Goal: Find specific page/section: Find specific page/section

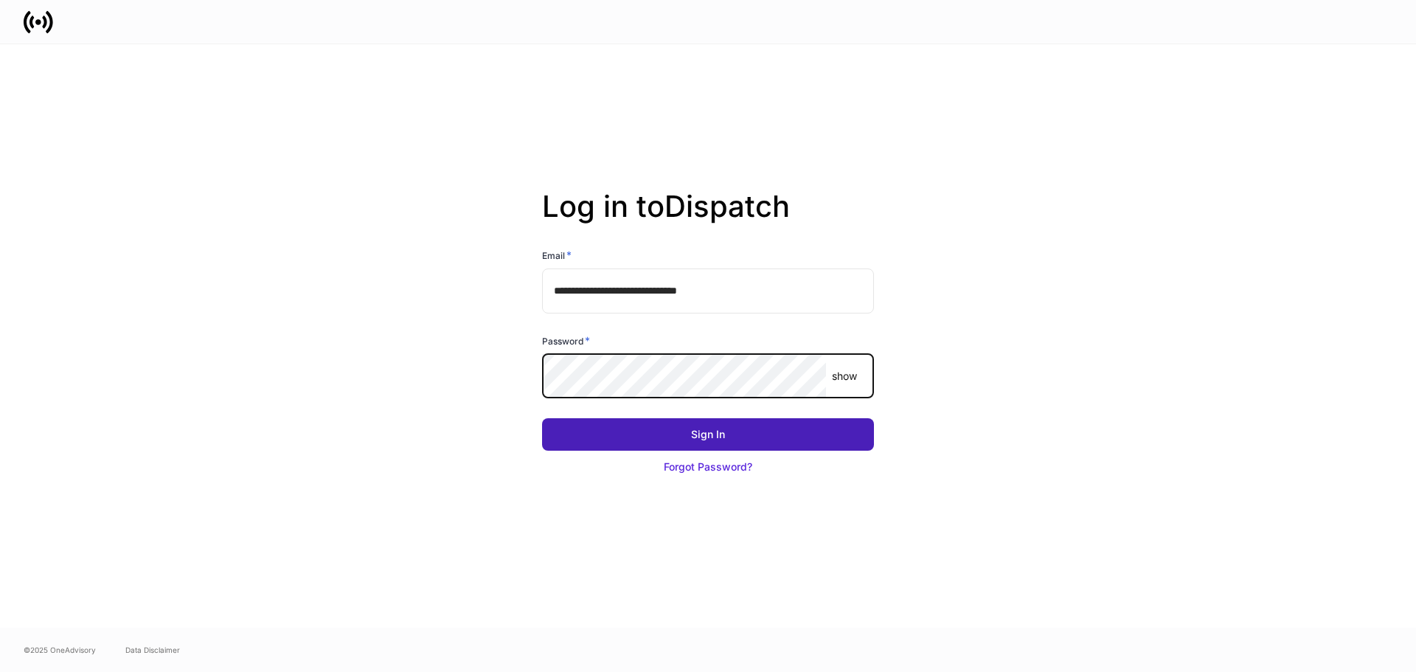
click at [692, 443] on button "Sign In" at bounding box center [708, 434] width 332 height 32
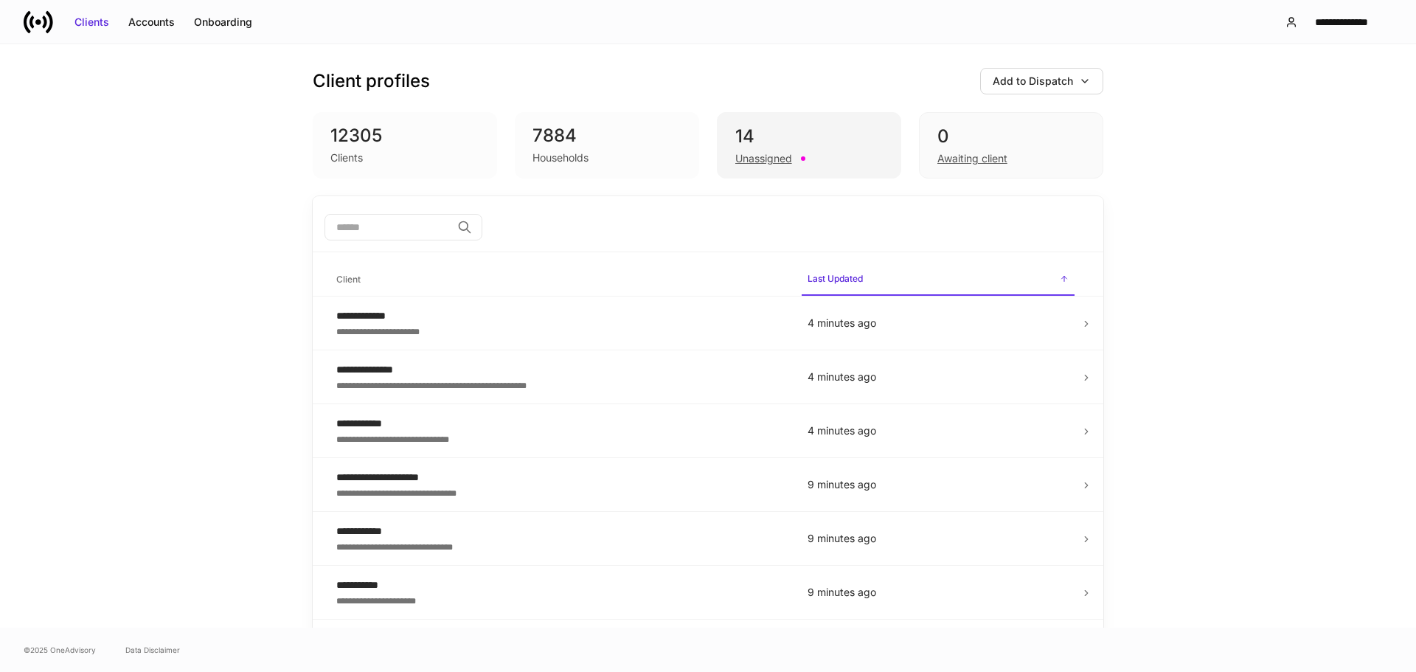
click at [852, 145] on div "14" at bounding box center [810, 137] width 148 height 24
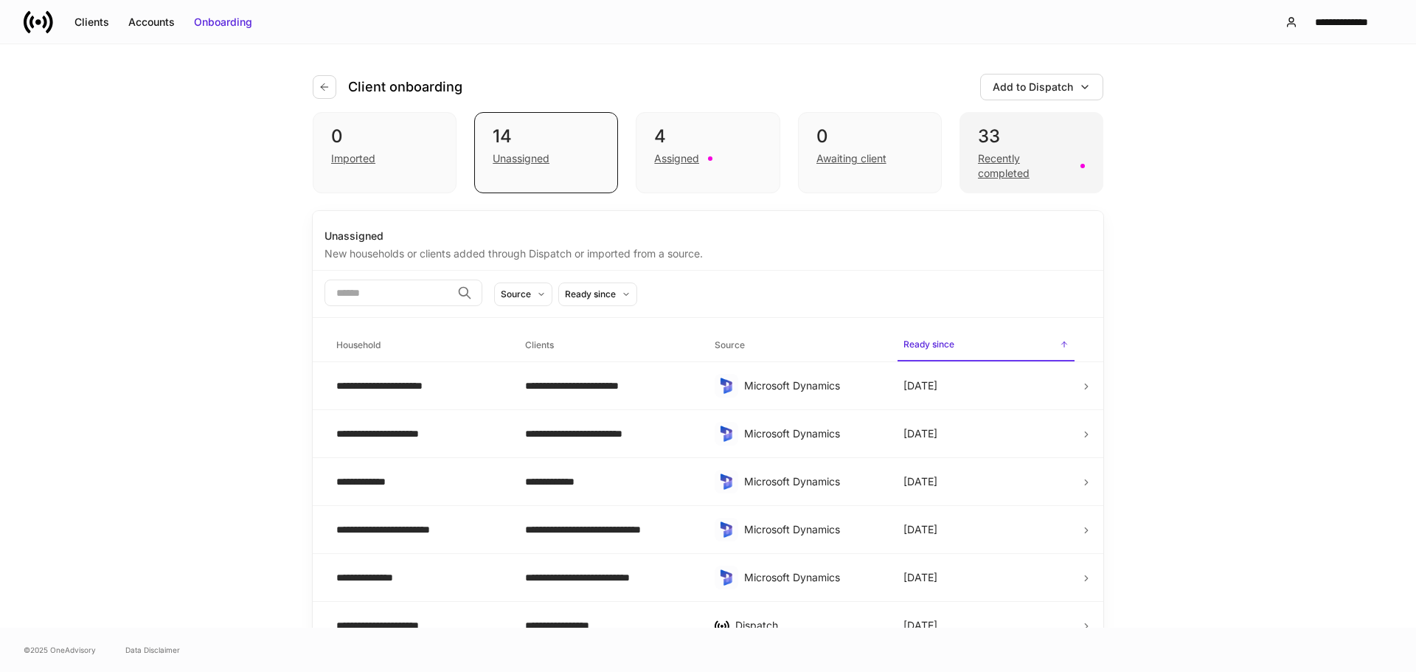
click at [1036, 140] on div "33" at bounding box center [1031, 137] width 107 height 24
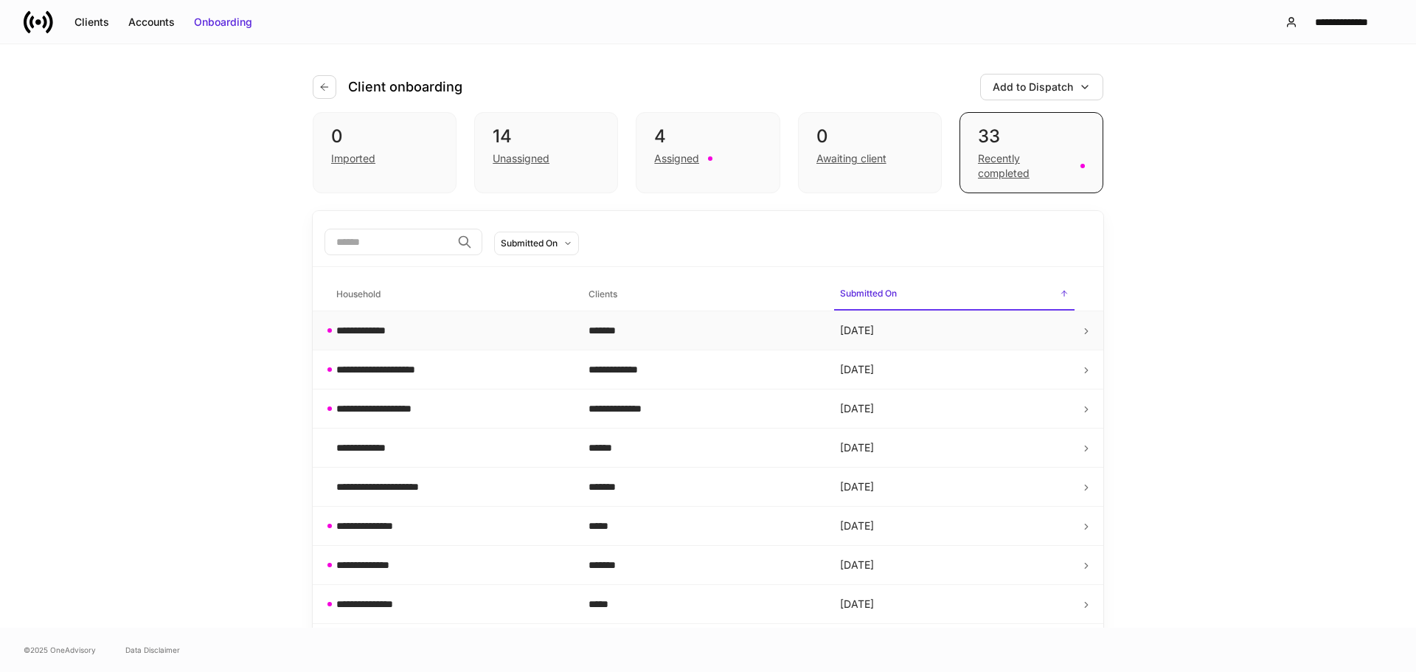
click at [464, 336] on div "**********" at bounding box center [450, 330] width 229 height 15
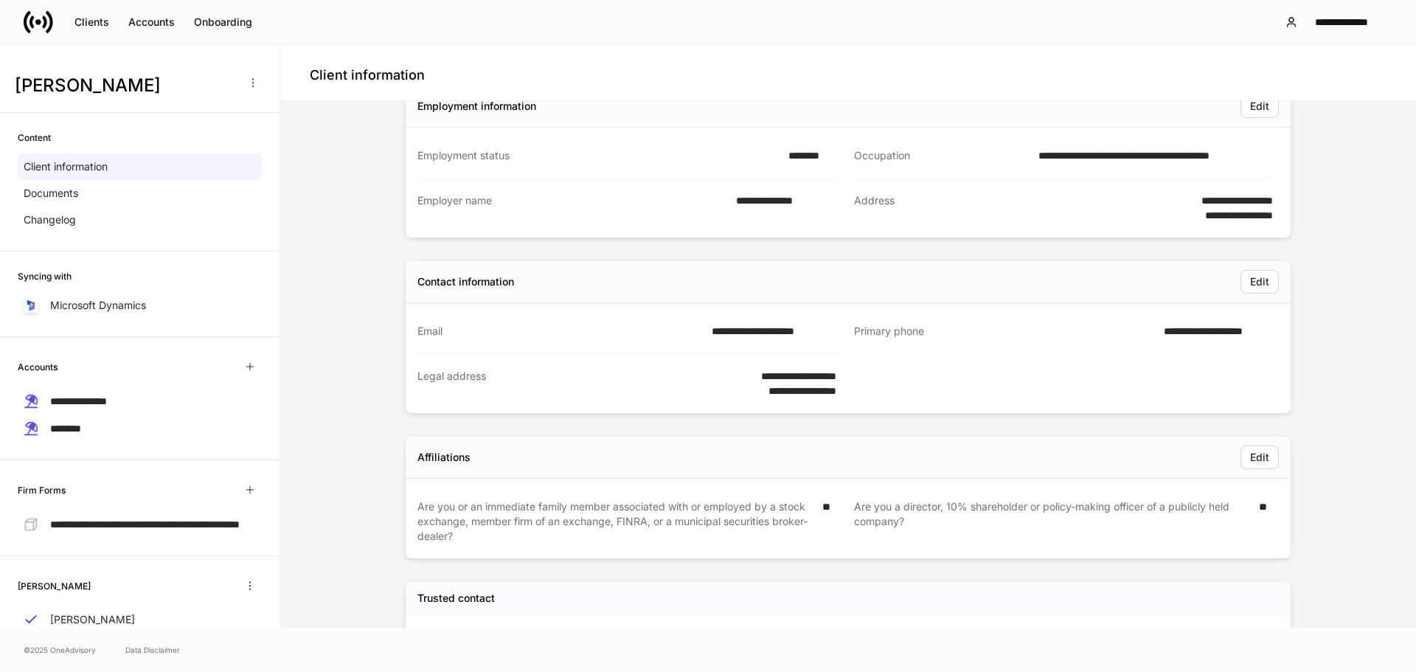
scroll to position [369, 0]
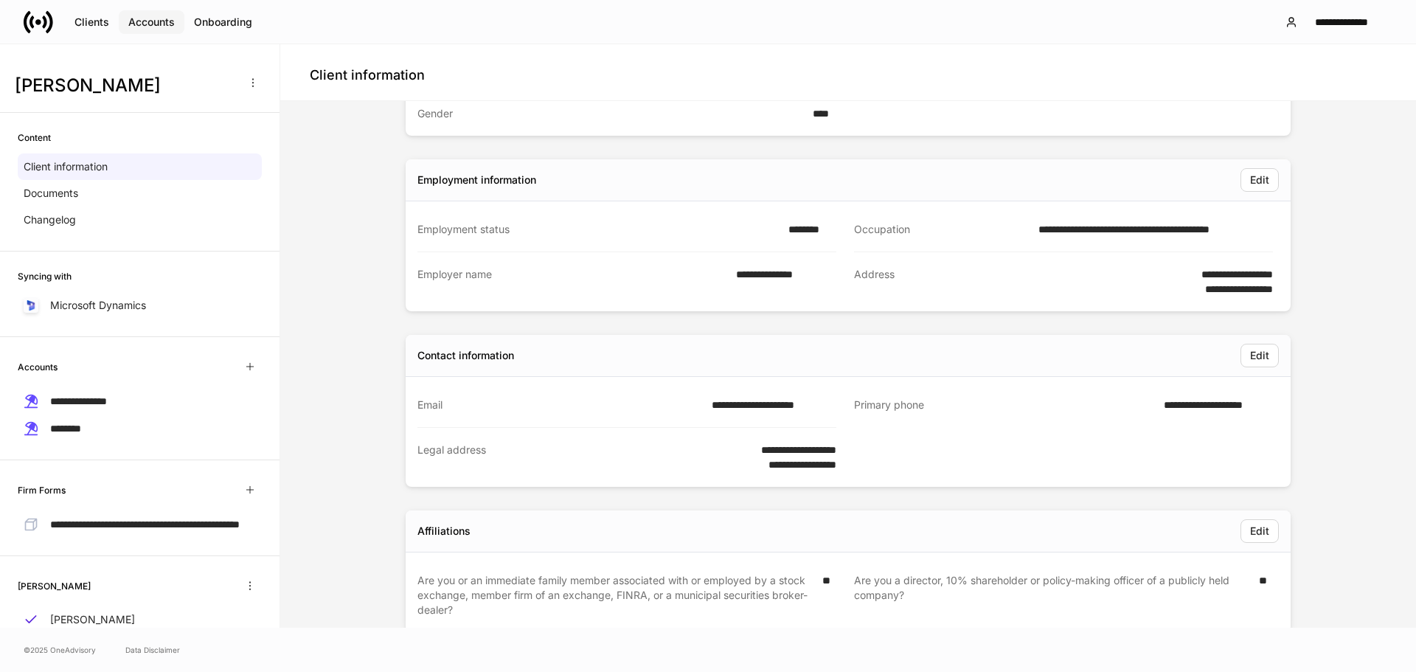
click at [157, 21] on div "Accounts" at bounding box center [151, 22] width 46 height 15
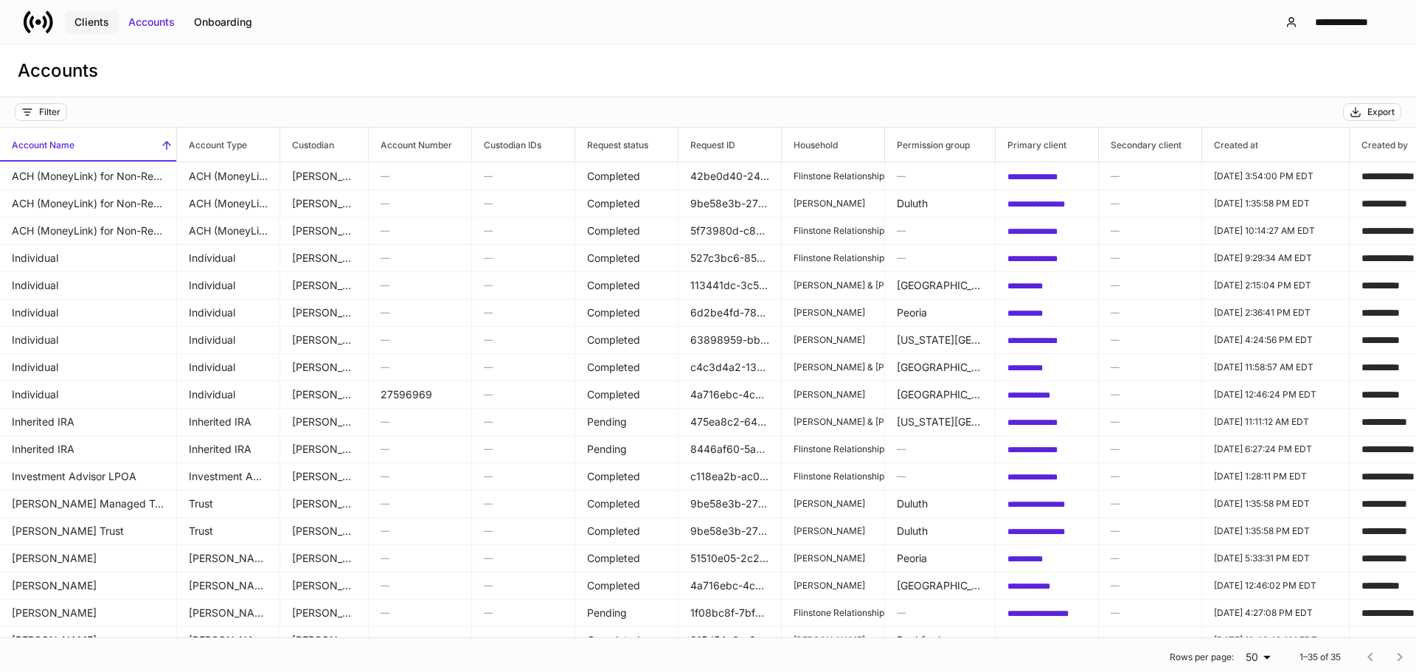
click at [94, 15] on div "Clients" at bounding box center [92, 22] width 35 height 15
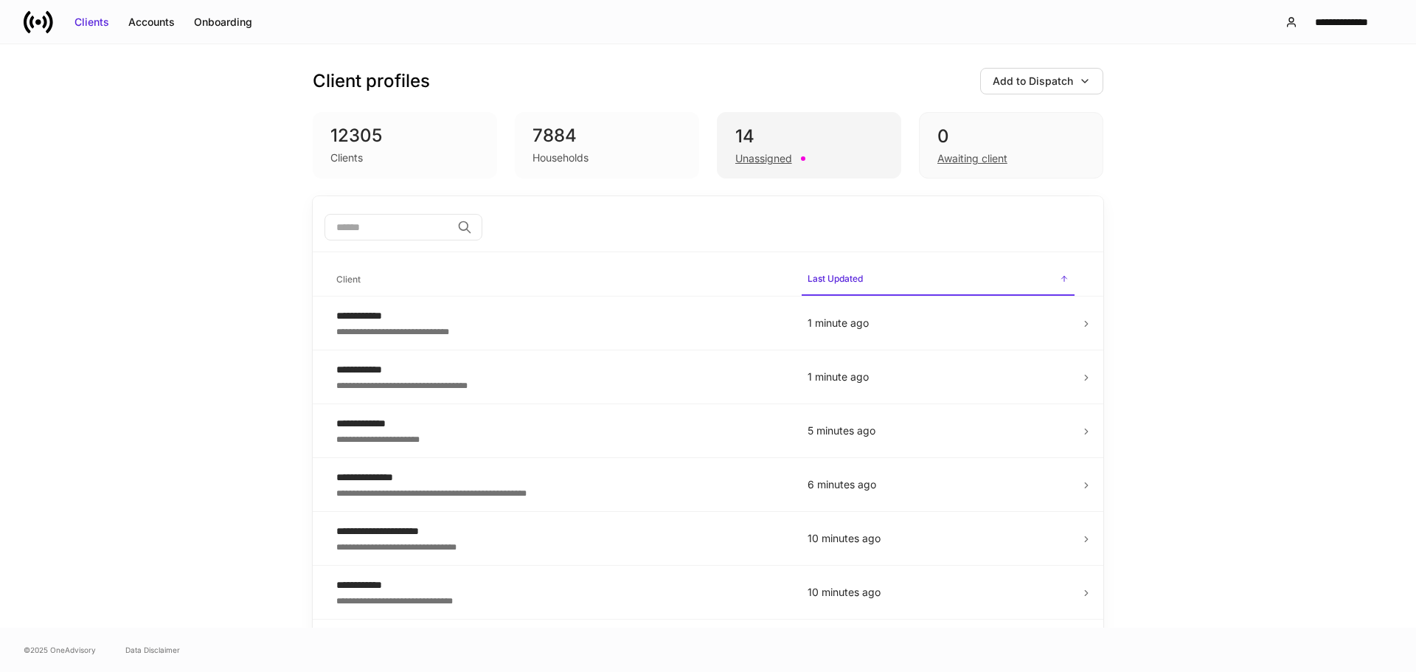
click at [775, 136] on div "14" at bounding box center [810, 137] width 148 height 24
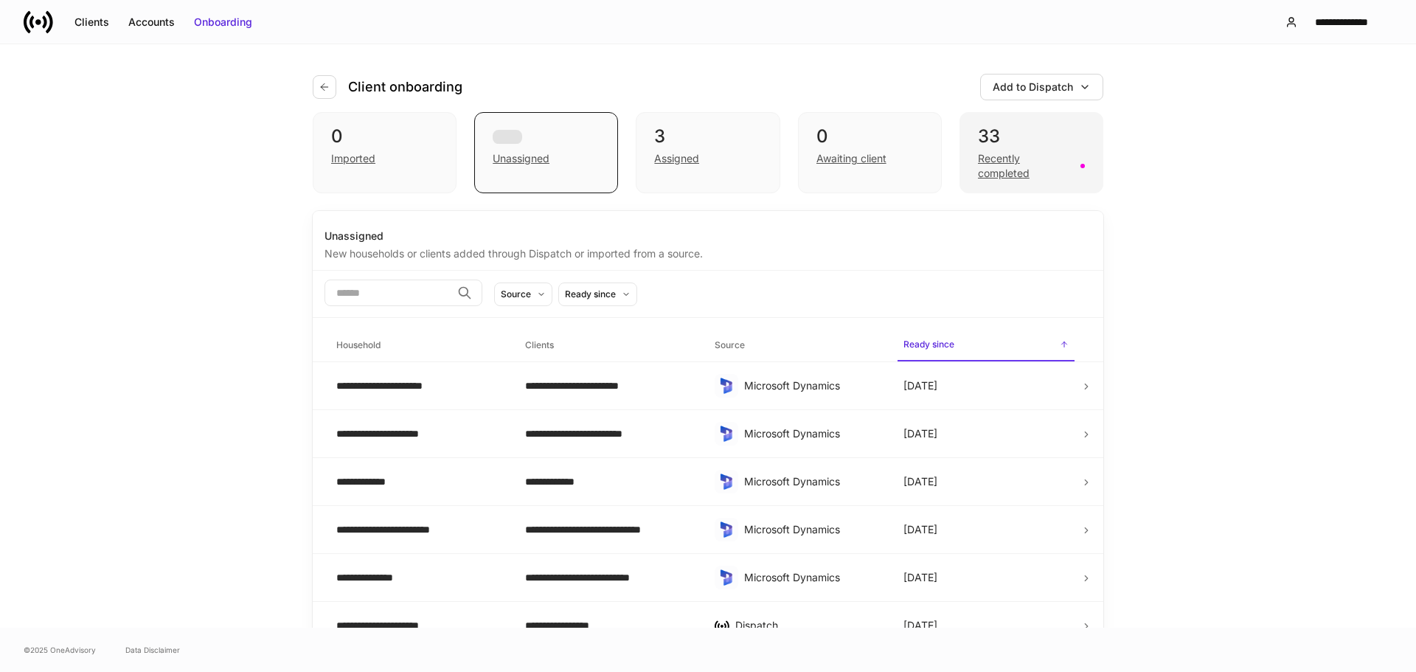
click at [1003, 128] on div "33" at bounding box center [1031, 137] width 107 height 24
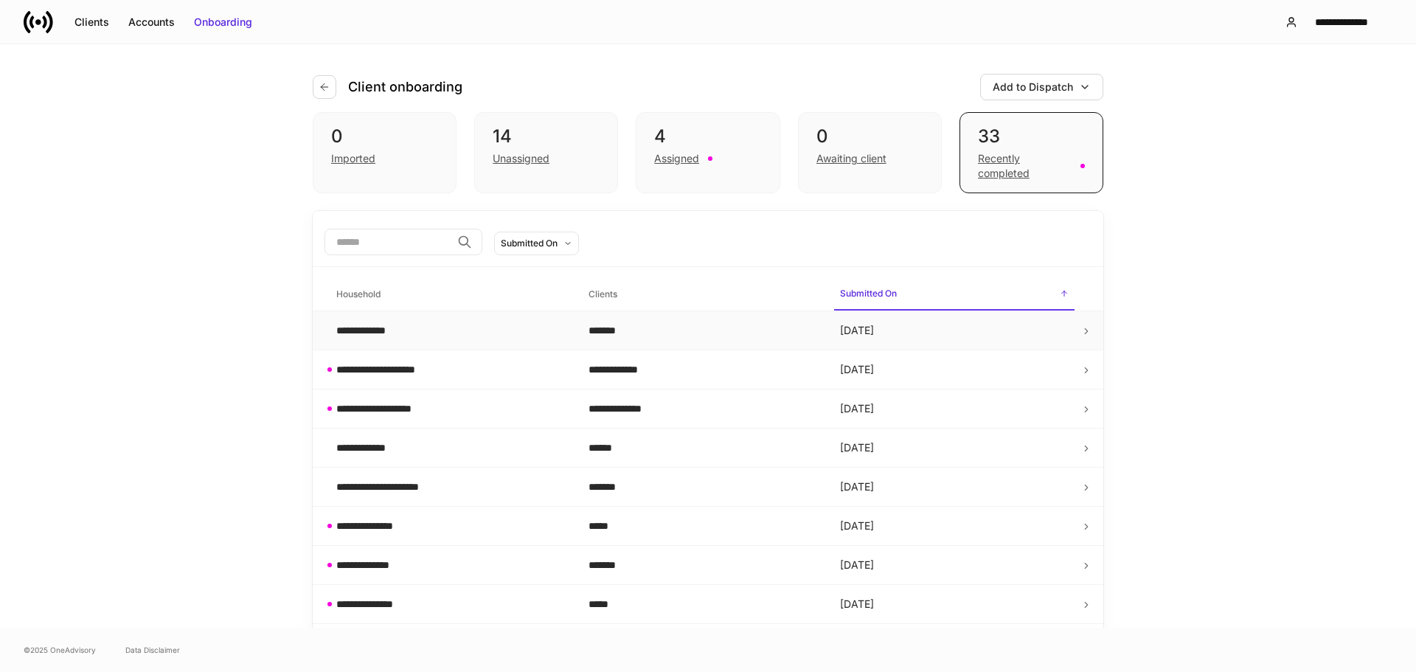
click at [432, 331] on div "**********" at bounding box center [450, 330] width 229 height 15
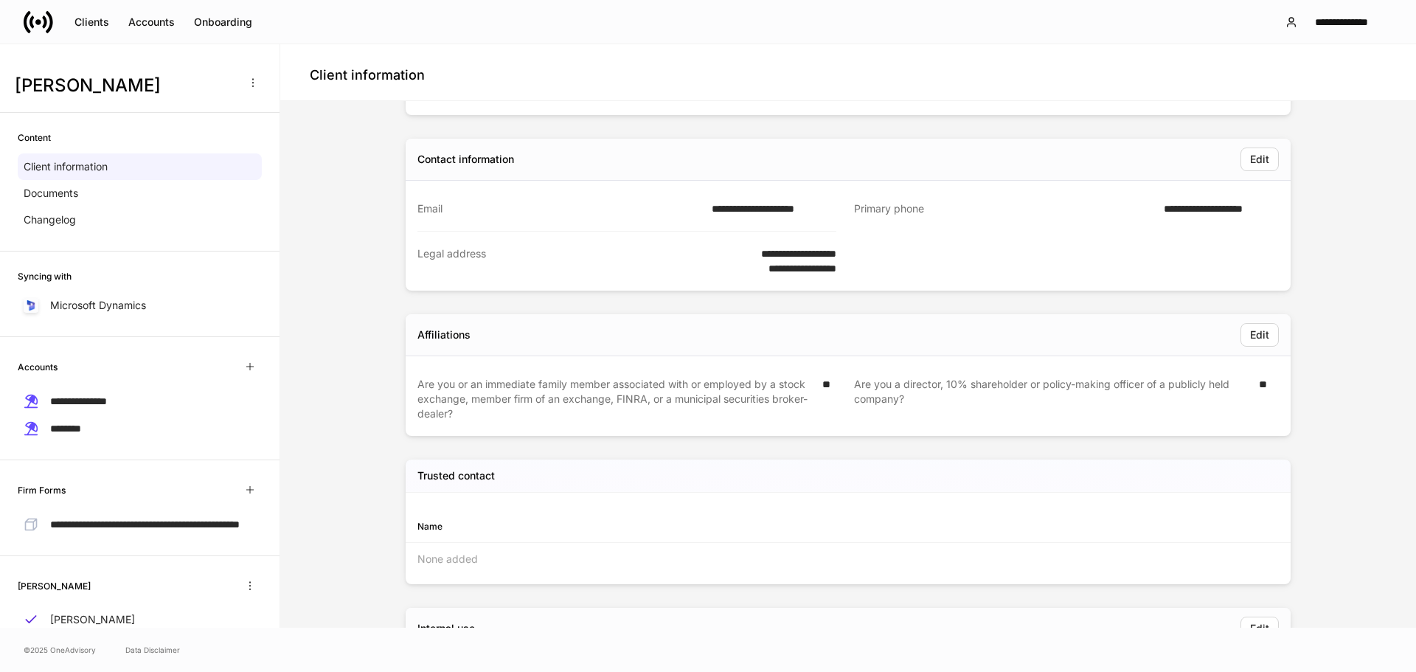
scroll to position [590, 0]
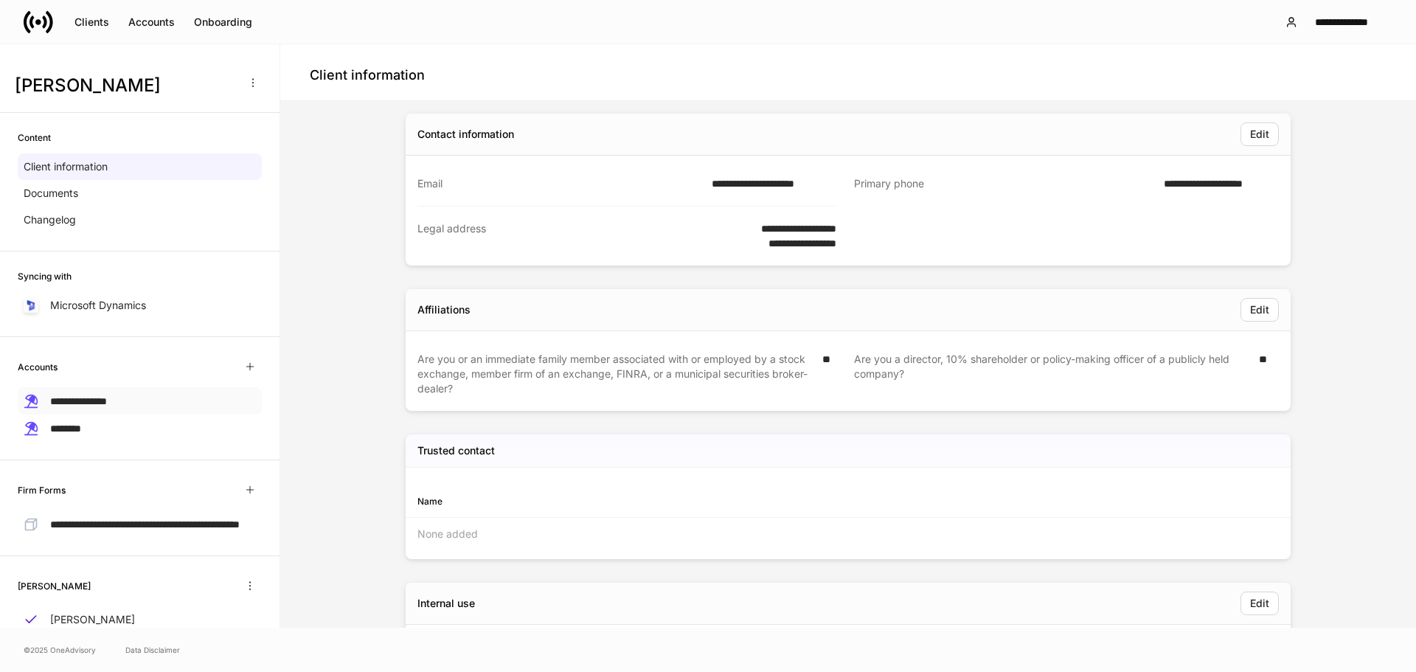
click at [95, 404] on span "**********" at bounding box center [78, 401] width 57 height 10
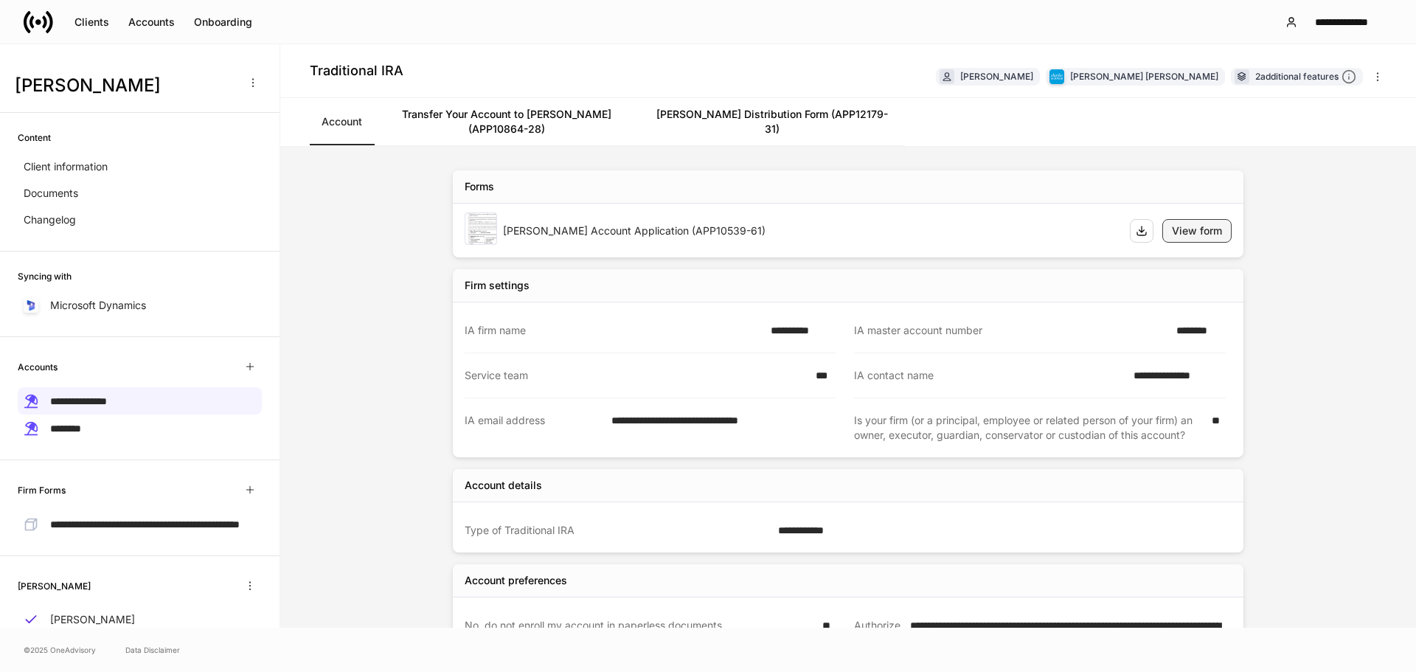
click at [1191, 229] on div "View form" at bounding box center [1197, 231] width 50 height 15
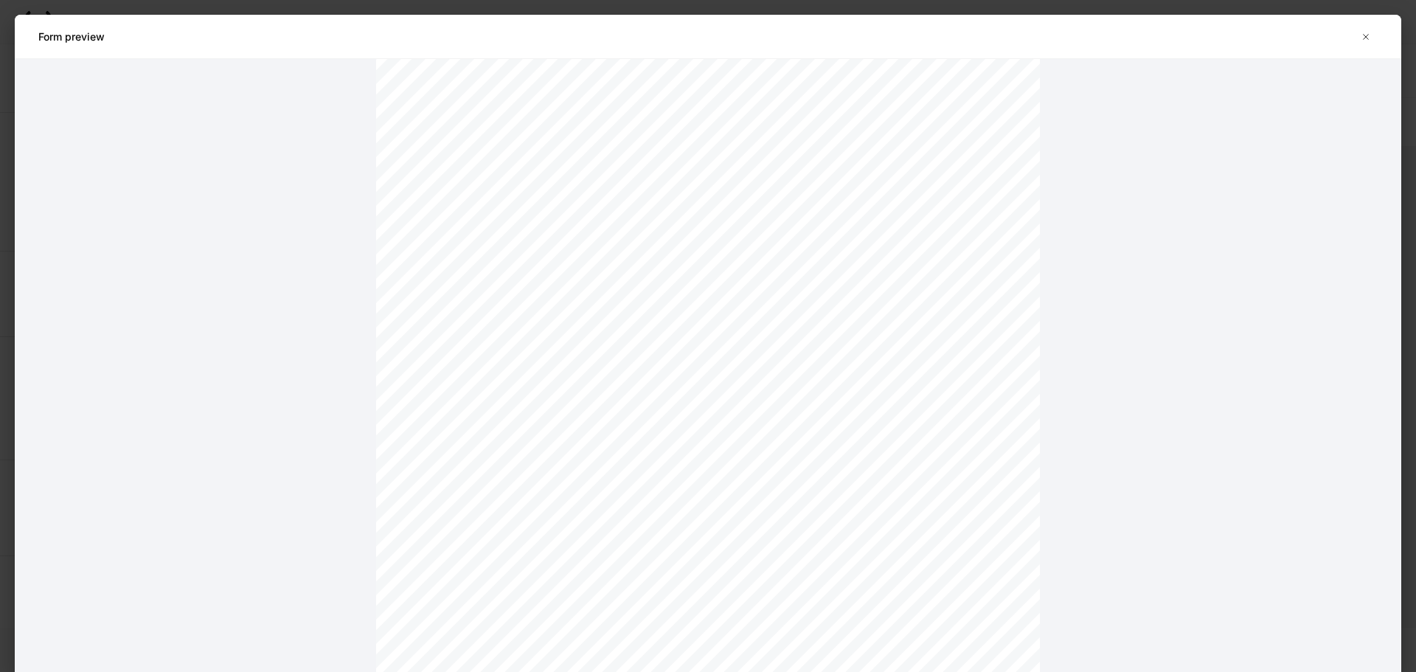
scroll to position [1844, 0]
click at [1369, 43] on button "button" at bounding box center [1366, 37] width 24 height 24
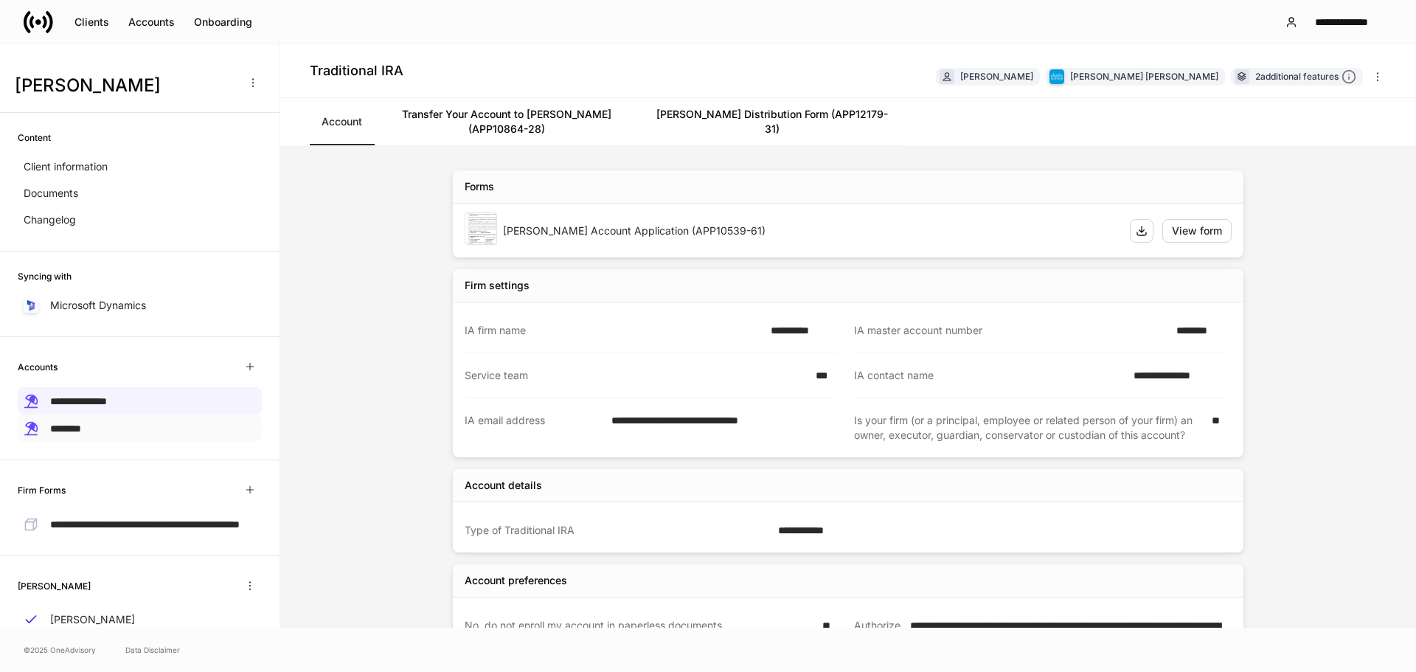
click at [129, 427] on div "********" at bounding box center [140, 428] width 244 height 27
click at [1200, 231] on div "View form" at bounding box center [1197, 231] width 50 height 15
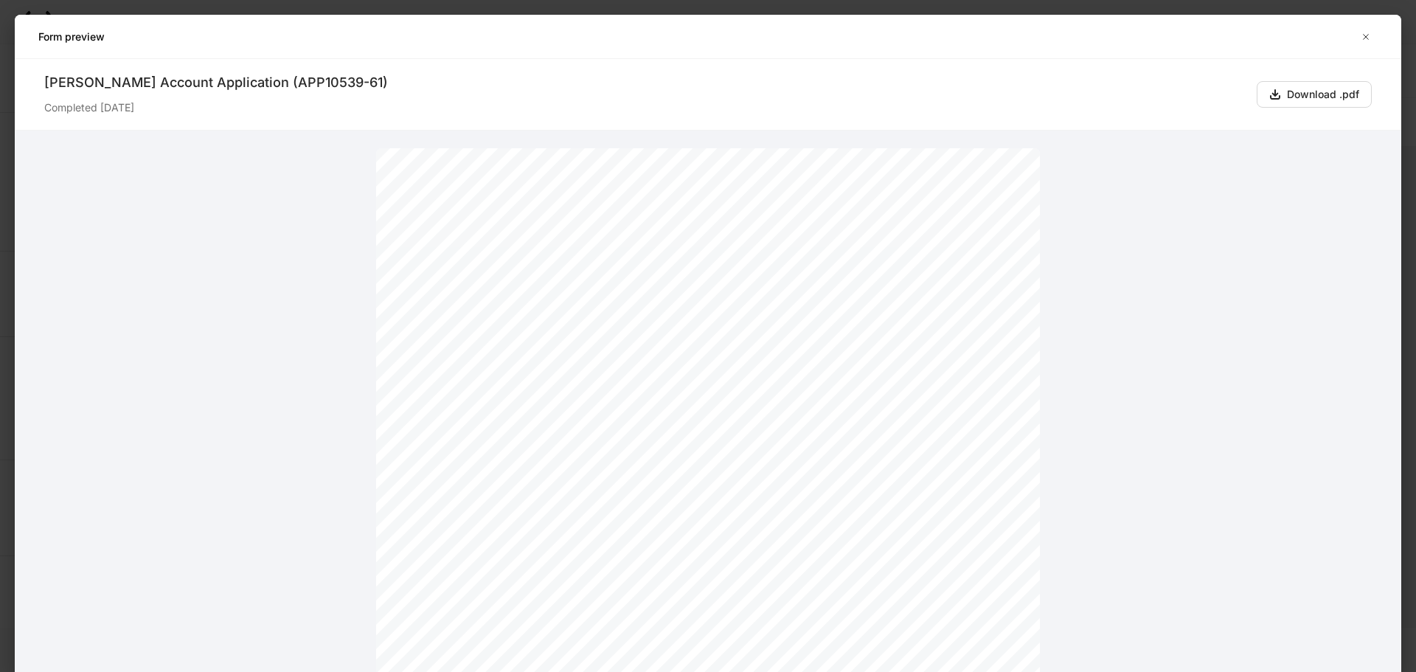
drag, startPoint x: 728, startPoint y: 233, endPoint x: 461, endPoint y: 232, distance: 267.1
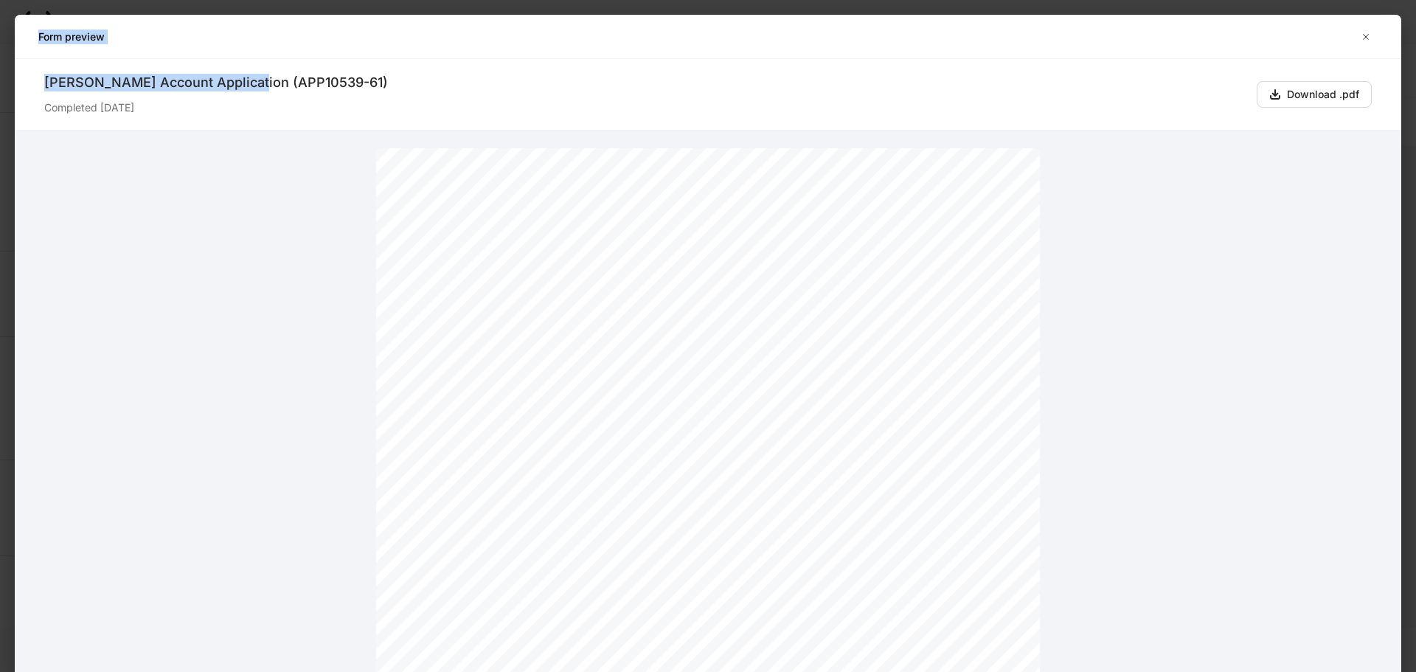
drag, startPoint x: 251, startPoint y: 83, endPoint x: 13, endPoint y: 83, distance: 238.3
click at [13, 83] on div "Form preview [PERSON_NAME] Account Application (APP10539-61) Completed [DATE] D…" at bounding box center [708, 336] width 1416 height 672
click at [120, 78] on div "[PERSON_NAME] Account Application (APP10539-61)" at bounding box center [644, 83] width 1201 height 18
drag, startPoint x: 252, startPoint y: 83, endPoint x: 47, endPoint y: 85, distance: 205.1
click at [47, 85] on div "[PERSON_NAME] Account Application (APP10539-61)" at bounding box center [644, 83] width 1201 height 18
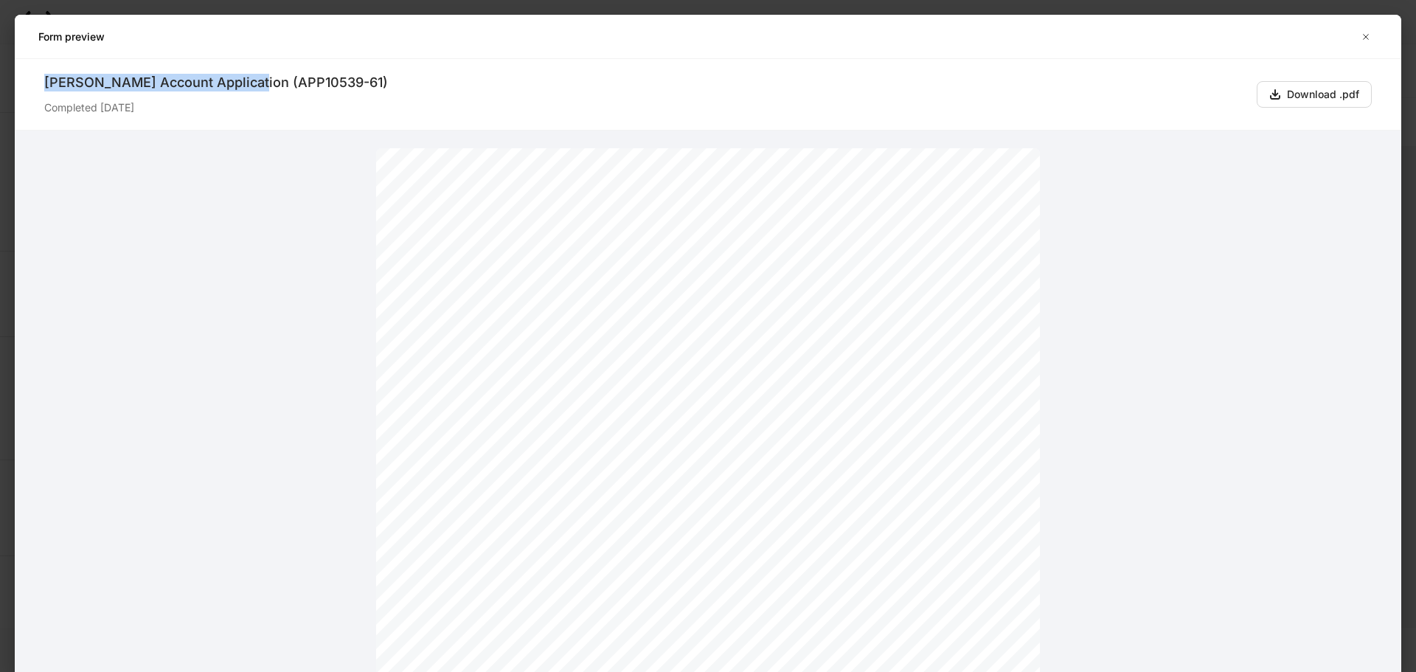
copy div "[PERSON_NAME] Account Application"
click at [1370, 36] on icon "button" at bounding box center [1366, 37] width 12 height 12
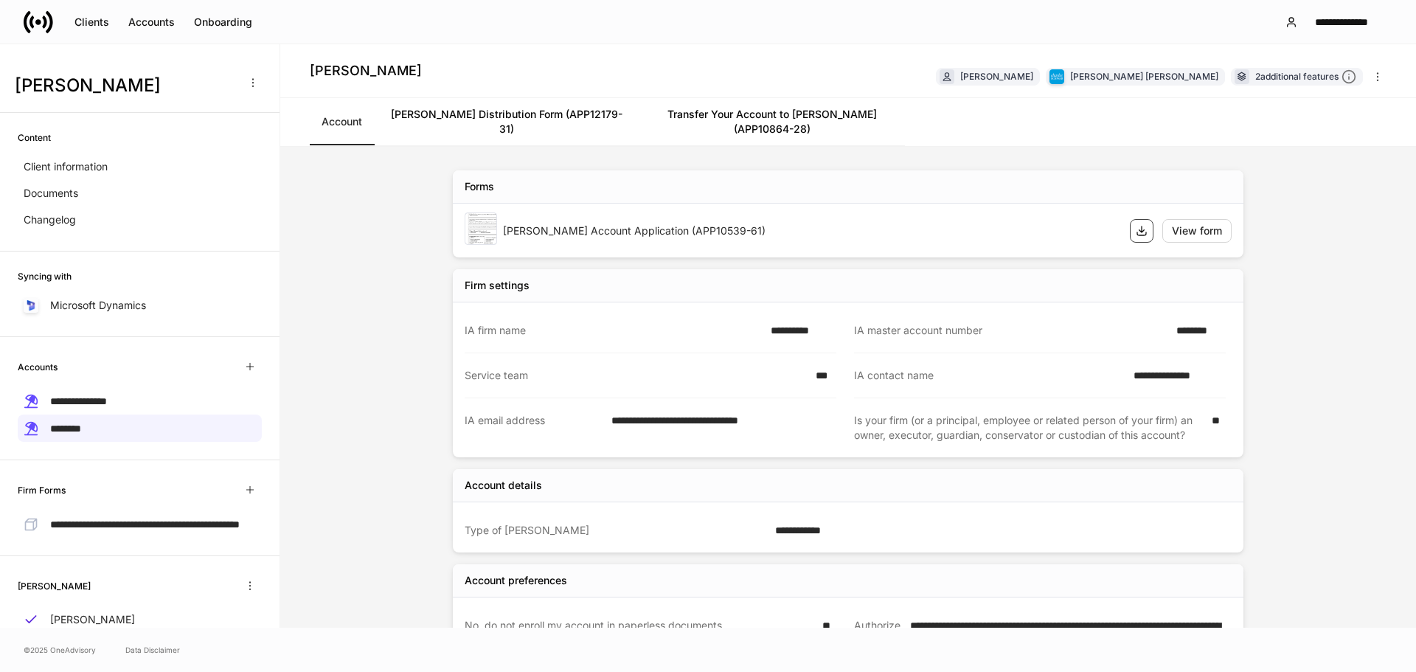
click at [1137, 229] on icon "button" at bounding box center [1142, 231] width 12 height 12
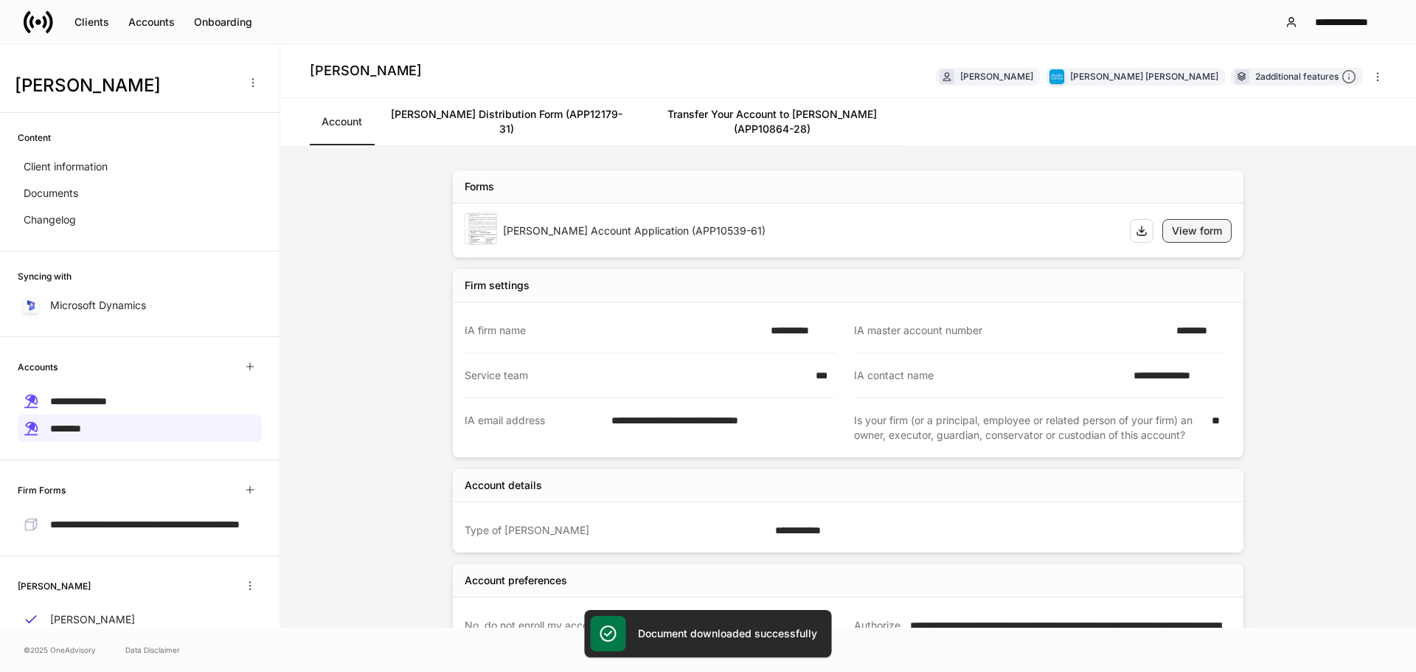
click at [1188, 229] on div "View form" at bounding box center [1197, 231] width 50 height 15
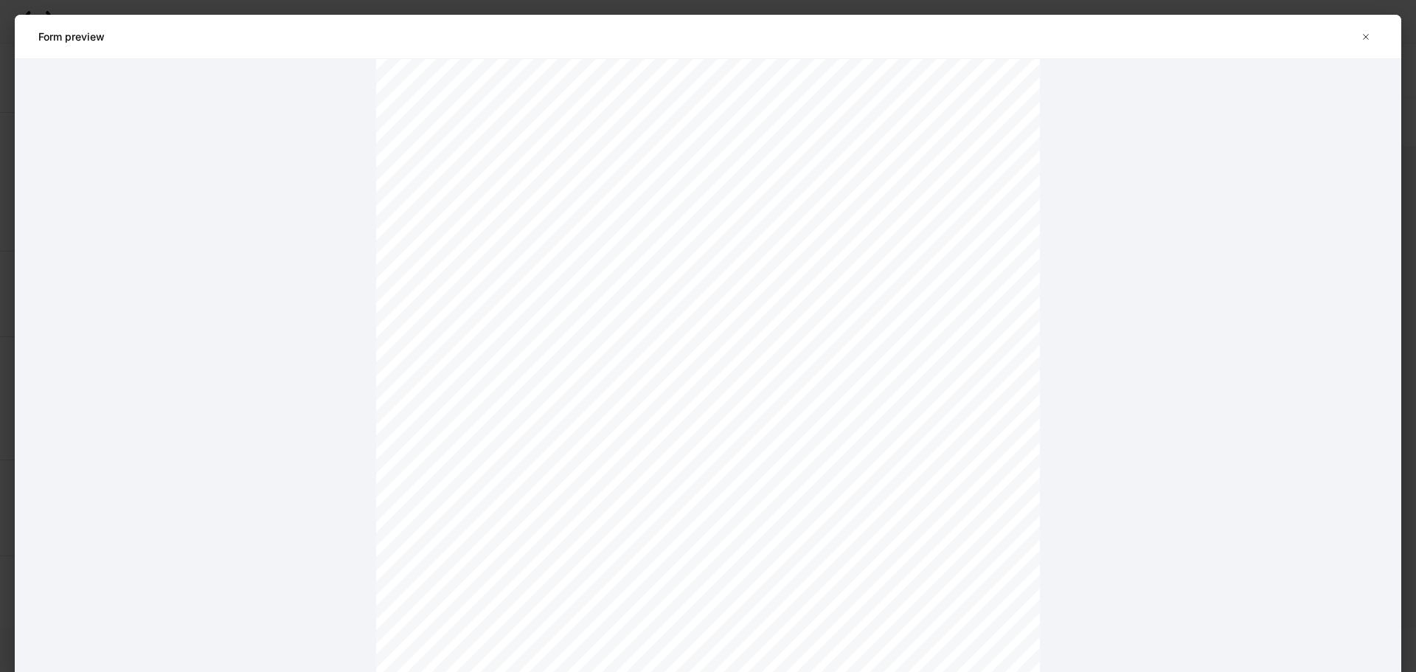
scroll to position [1771, 0]
